Goal: Transaction & Acquisition: Purchase product/service

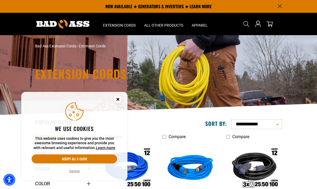
click at [117, 99] on circle "Cookie Consent" at bounding box center [118, 99] width 8 height 8
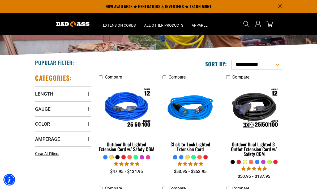
scroll to position [55, 0]
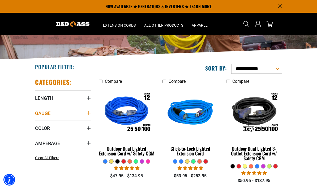
click at [85, 108] on summary "Gauge" at bounding box center [63, 113] width 56 height 15
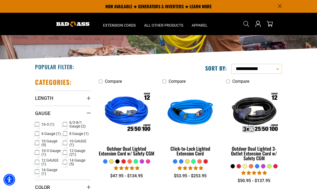
click at [66, 143] on icon at bounding box center [65, 142] width 4 height 7
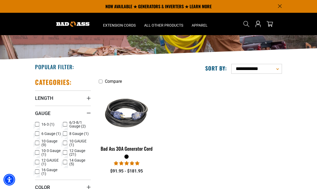
click at [38, 141] on rect at bounding box center [37, 143] width 4 height 4
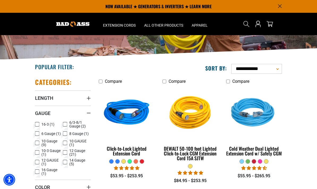
click at [67, 142] on label "10 GAUGE (1) 10 GAUGE (1 product)" at bounding box center [77, 142] width 28 height 7
click at [40, 161] on label "12 GAUGE (1) 12 GAUGE (1 product)" at bounding box center [49, 161] width 28 height 7
click at [39, 142] on rect at bounding box center [37, 143] width 4 height 4
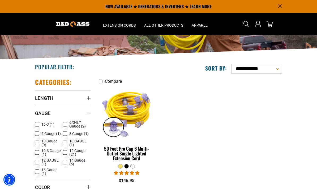
click at [67, 152] on icon at bounding box center [65, 152] width 4 height 7
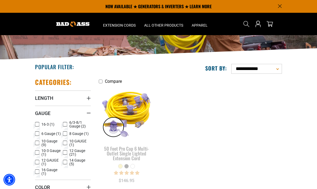
click at [37, 163] on icon at bounding box center [37, 161] width 3 height 3
